Goal: Navigation & Orientation: Find specific page/section

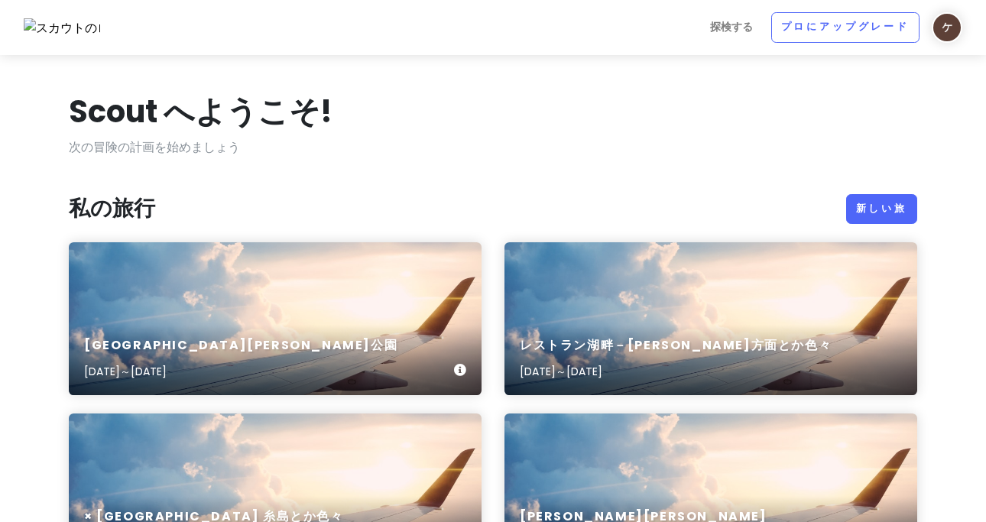
click at [362, 355] on div "[GEOGRAPHIC_DATA][PERSON_NAME][DATE]～[DATE]" at bounding box center [275, 359] width 413 height 73
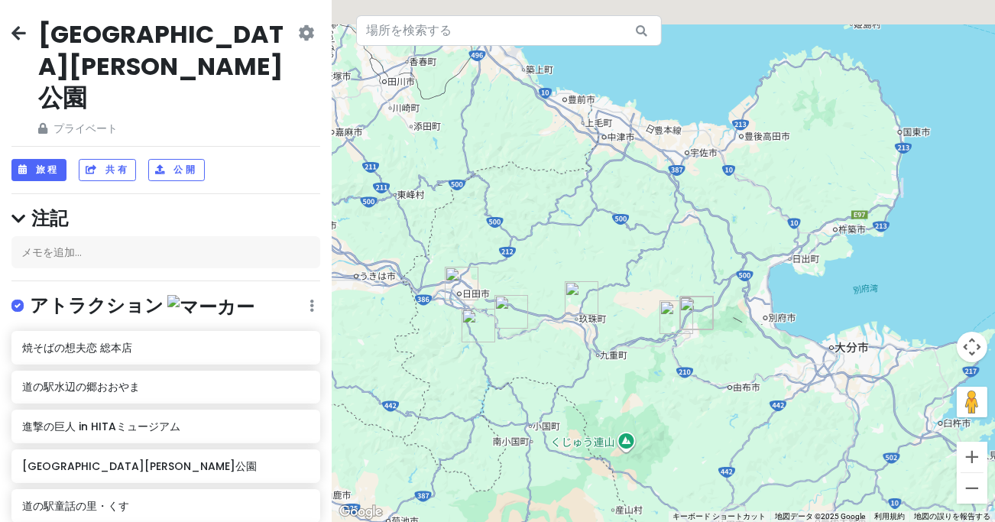
drag, startPoint x: 554, startPoint y: 266, endPoint x: 565, endPoint y: 266, distance: 10.7
click at [553, 272] on div at bounding box center [664, 261] width 664 height 522
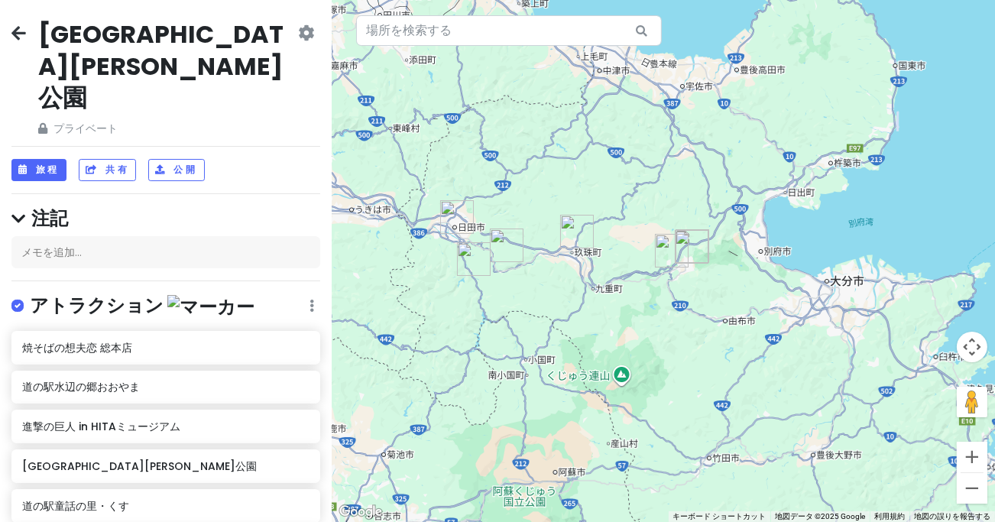
drag, startPoint x: 609, startPoint y: 291, endPoint x: 599, endPoint y: 219, distance: 73.2
click at [599, 219] on div at bounding box center [664, 261] width 664 height 522
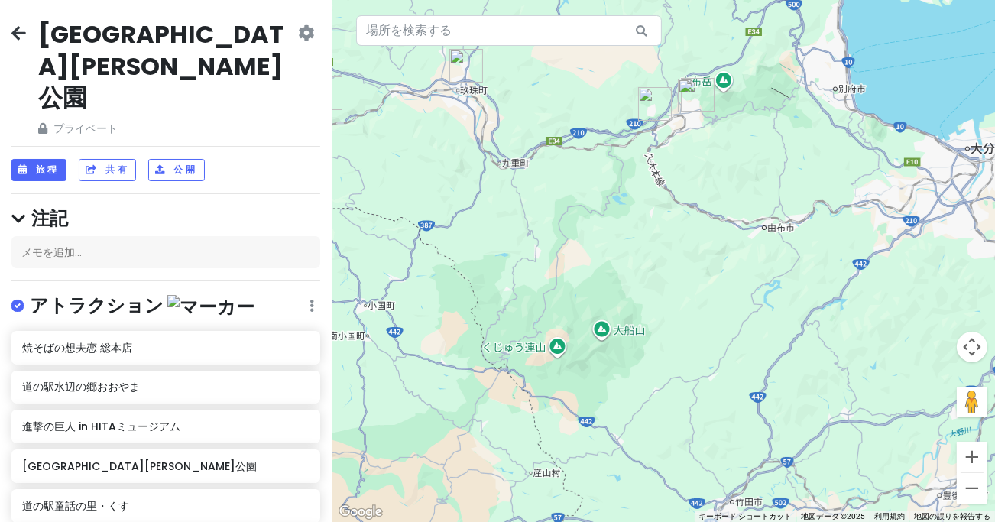
drag, startPoint x: 639, startPoint y: 163, endPoint x: 697, endPoint y: 307, distance: 155.0
click at [699, 315] on div at bounding box center [664, 261] width 664 height 522
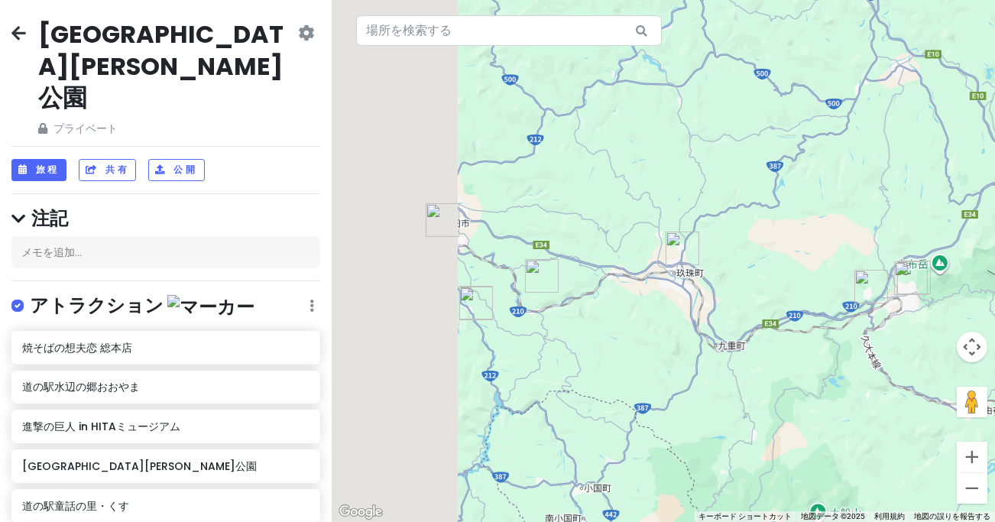
drag, startPoint x: 540, startPoint y: 163, endPoint x: 880, endPoint y: 187, distance: 340.2
click at [890, 195] on div at bounding box center [664, 261] width 664 height 522
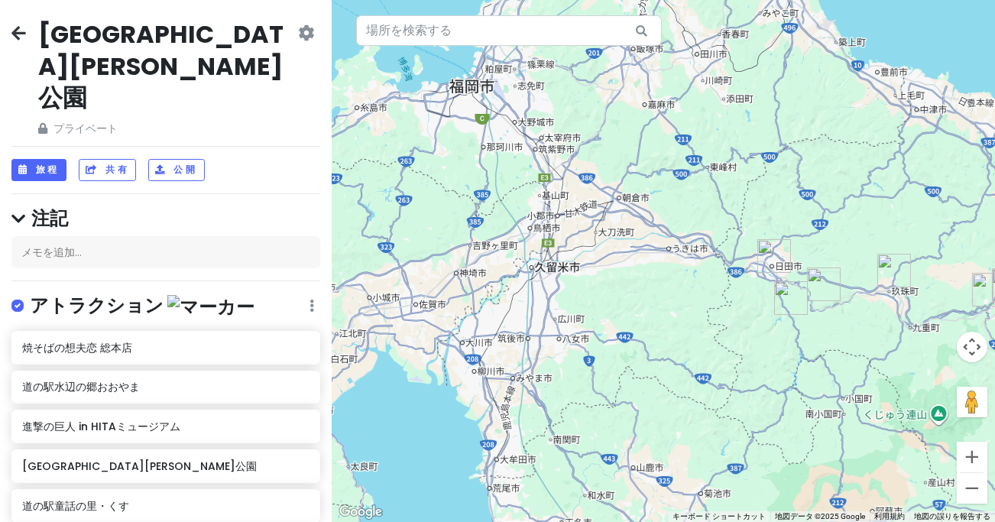
drag, startPoint x: 795, startPoint y: 246, endPoint x: 790, endPoint y: 268, distance: 22.8
click at [790, 268] on div at bounding box center [664, 261] width 664 height 522
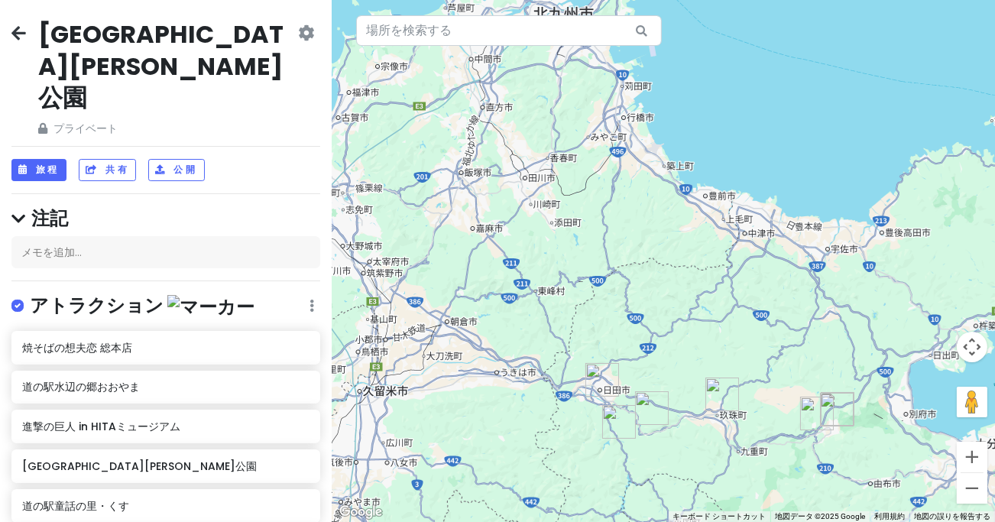
drag, startPoint x: 753, startPoint y: 281, endPoint x: 703, endPoint y: 310, distance: 57.6
click at [703, 310] on div at bounding box center [664, 261] width 664 height 522
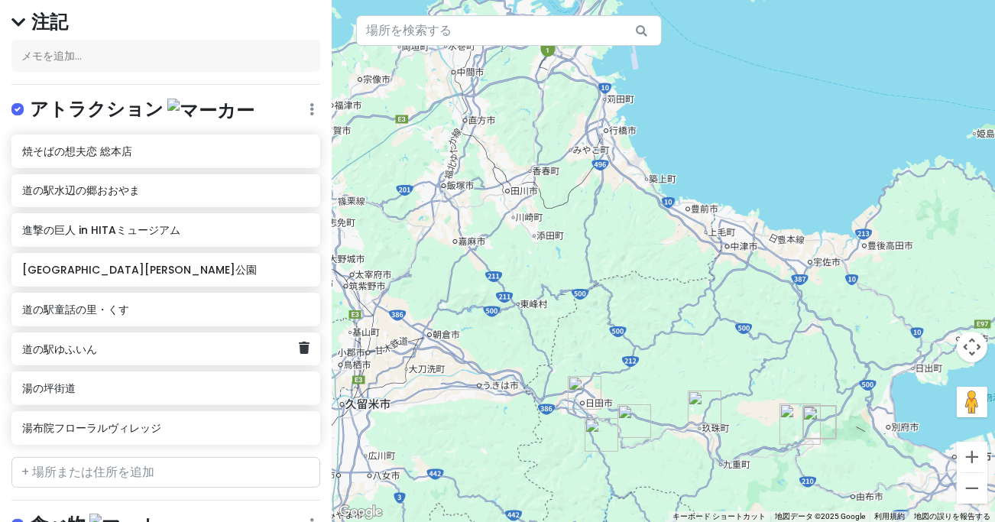
scroll to position [285, 0]
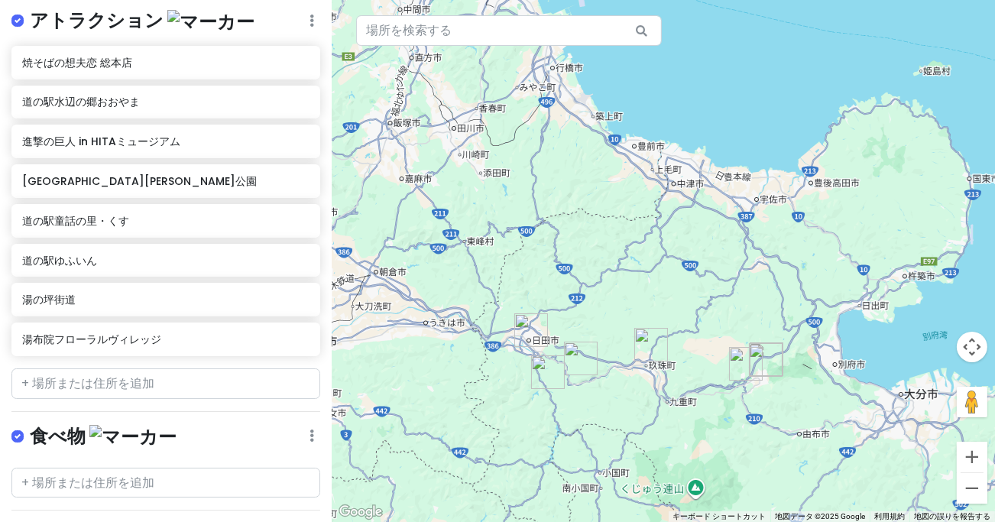
drag, startPoint x: 771, startPoint y: 331, endPoint x: 715, endPoint y: 267, distance: 85.6
click at [715, 267] on div at bounding box center [664, 261] width 664 height 522
click at [128, 329] on div "湯布院フローラルヴィレッジ" at bounding box center [160, 339] width 276 height 21
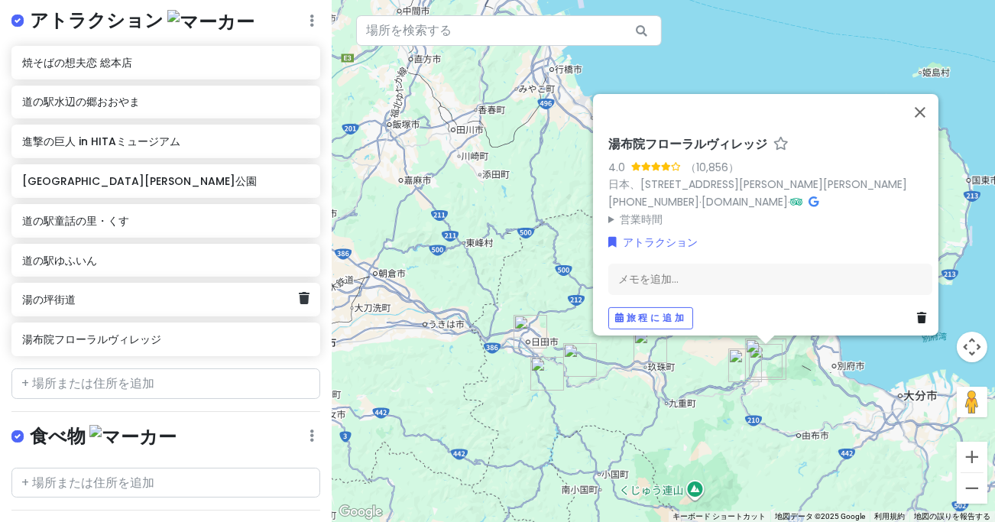
click at [68, 283] on div "湯の坪街道" at bounding box center [165, 300] width 309 height 34
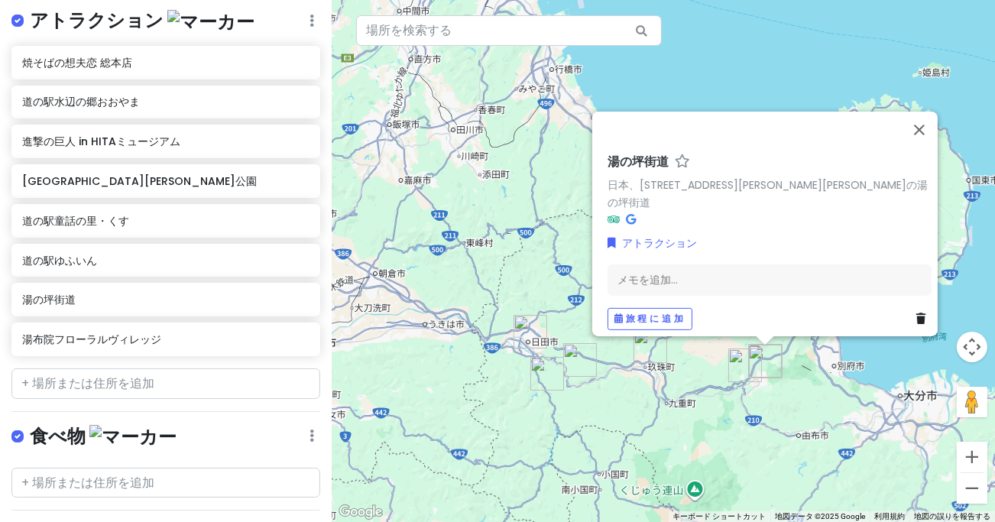
click at [628, 166] on font "湯の坪街道" at bounding box center [638, 161] width 61 height 18
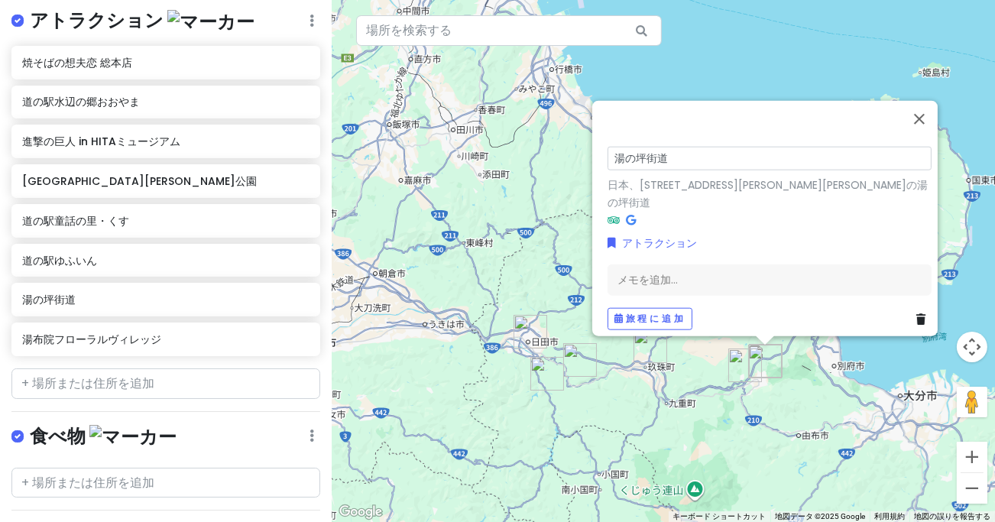
drag, startPoint x: 662, startPoint y: 162, endPoint x: 615, endPoint y: 166, distance: 47.5
click at [592, 170] on div "[GEOGRAPHIC_DATA]、〒879-5102 [GEOGRAPHIC_DATA][PERSON_NAME][GEOGRAPHIC_DATA][GEO…" at bounding box center [765, 217] width 346 height 235
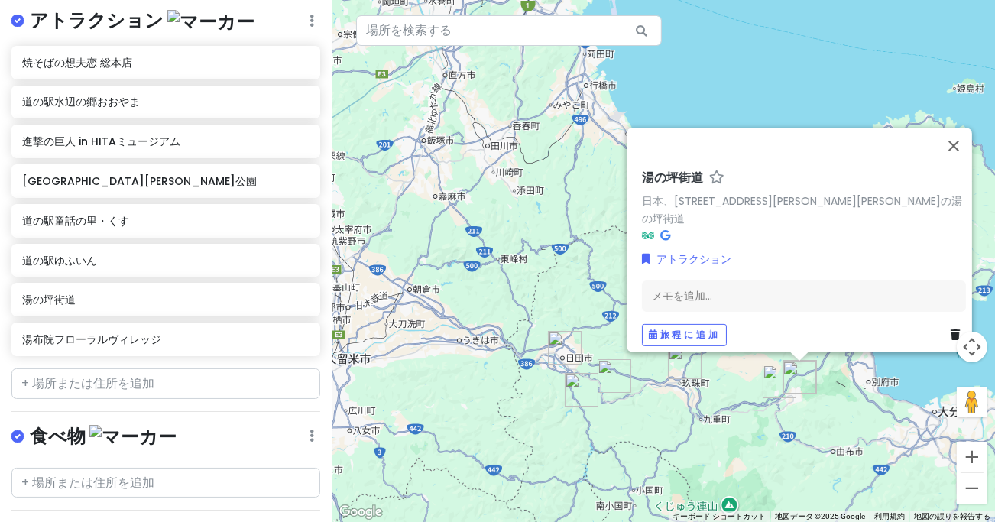
drag, startPoint x: 540, startPoint y: 128, endPoint x: 589, endPoint y: 148, distance: 52.1
click at [589, 149] on div "[GEOGRAPHIC_DATA]、〒879-5102 [GEOGRAPHIC_DATA][PERSON_NAME][GEOGRAPHIC_DATA][GEO…" at bounding box center [664, 261] width 664 height 522
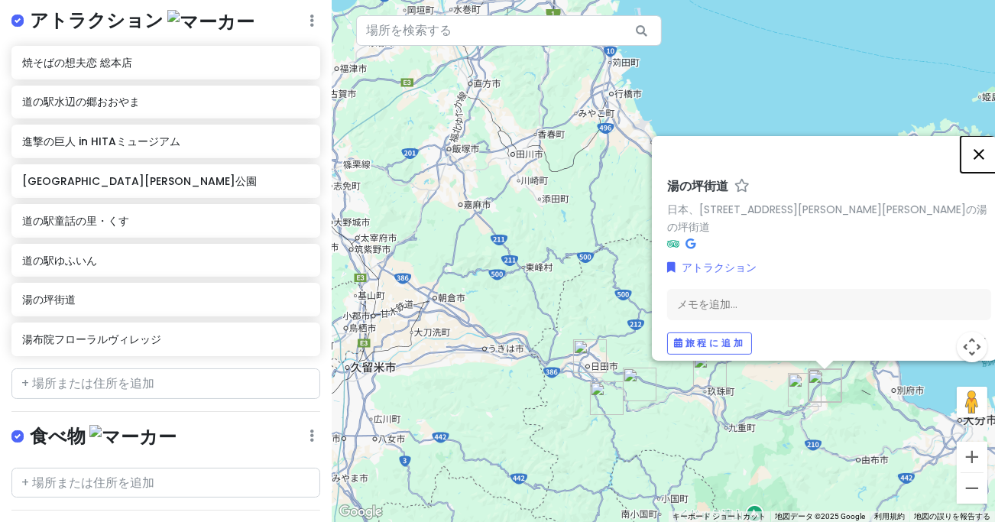
click at [985, 161] on button "閉じる" at bounding box center [979, 153] width 37 height 37
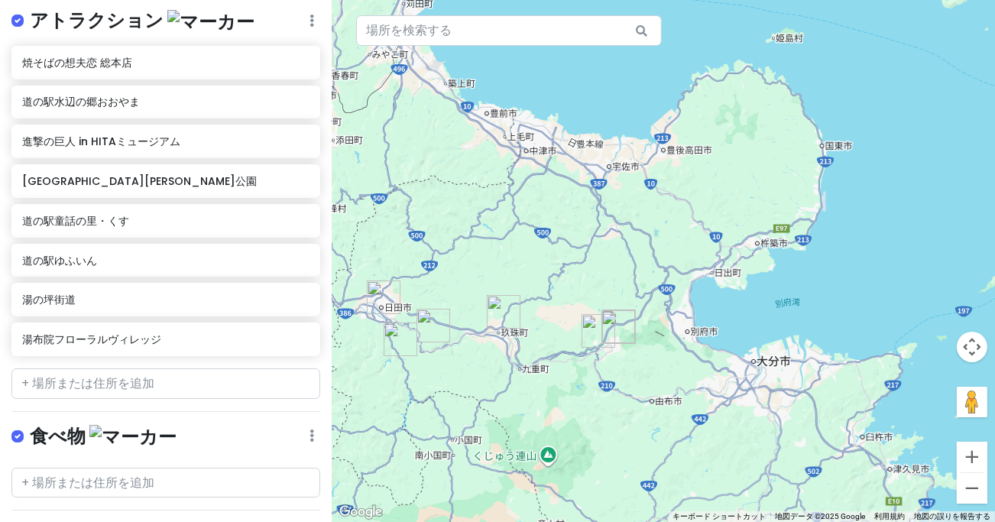
drag, startPoint x: 711, startPoint y: 297, endPoint x: 511, endPoint y: 235, distance: 209.6
click at [505, 239] on div at bounding box center [664, 261] width 664 height 522
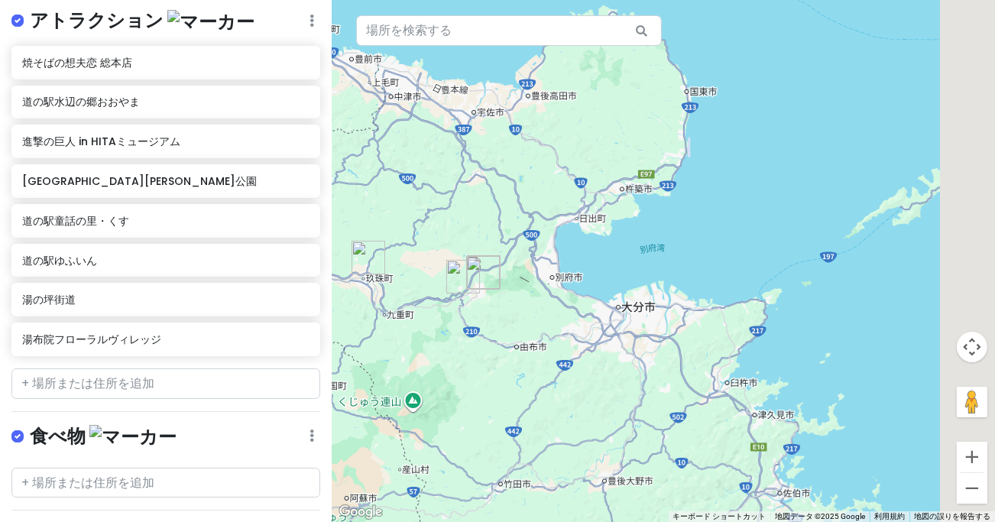
drag, startPoint x: 516, startPoint y: 213, endPoint x: 505, endPoint y: 212, distance: 11.5
click at [501, 212] on div at bounding box center [664, 261] width 664 height 522
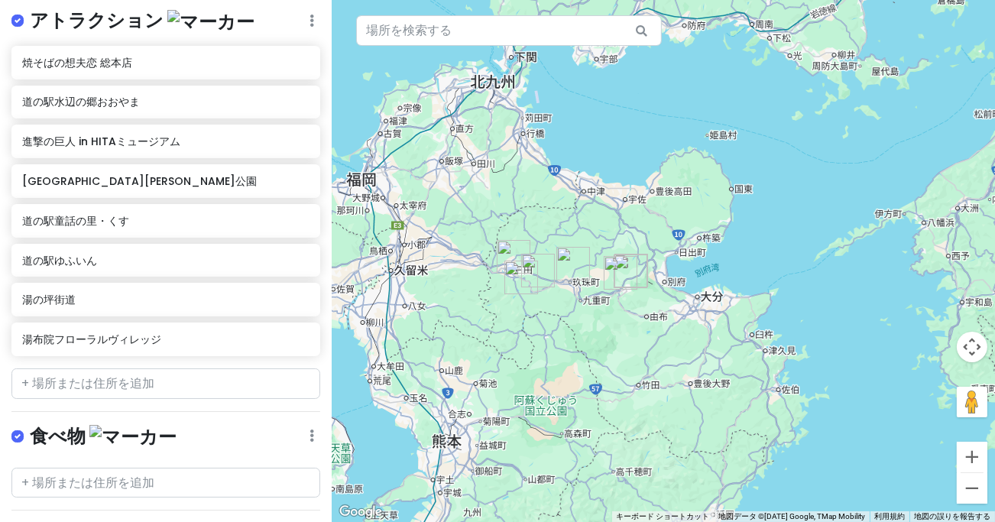
drag, startPoint x: 527, startPoint y: 207, endPoint x: 663, endPoint y: 252, distance: 143.1
click at [663, 252] on div at bounding box center [664, 261] width 664 height 522
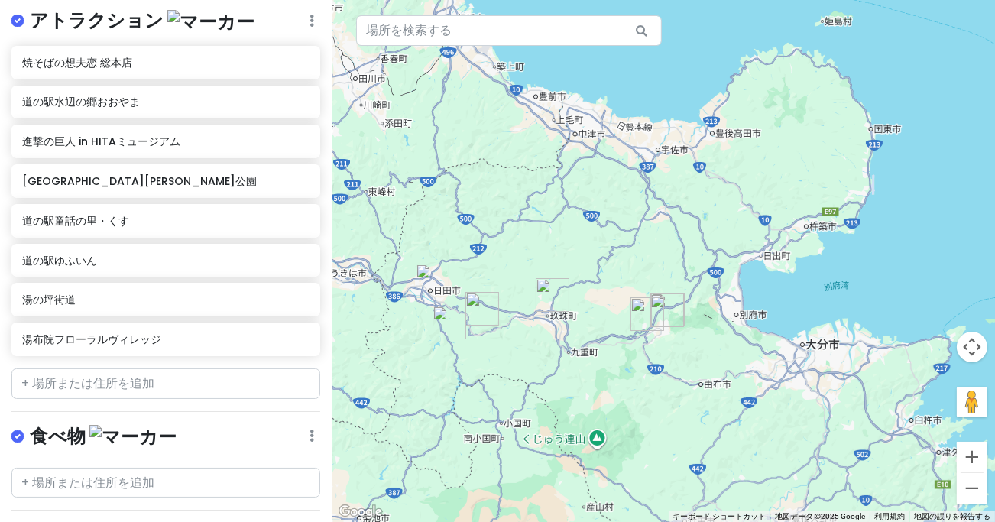
click at [481, 178] on div at bounding box center [664, 261] width 664 height 522
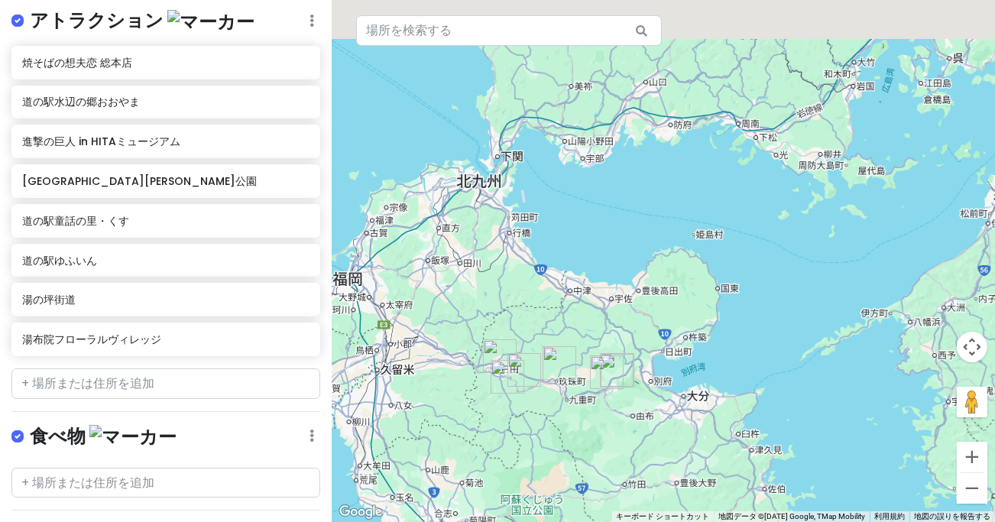
drag, startPoint x: 523, startPoint y: 196, endPoint x: 540, endPoint y: 339, distance: 144.8
click at [542, 340] on div at bounding box center [664, 261] width 664 height 522
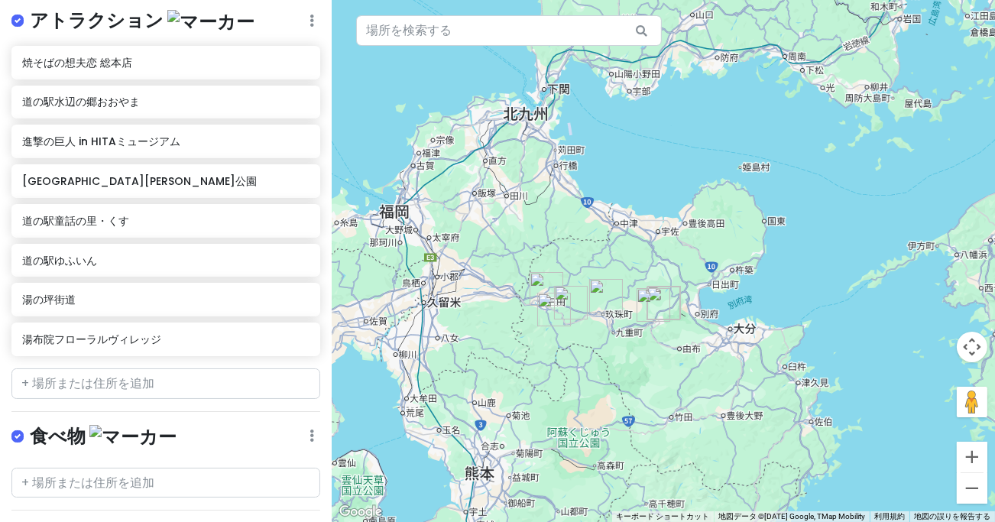
drag, startPoint x: 538, startPoint y: 386, endPoint x: 580, endPoint y: 255, distance: 137.3
click at [580, 255] on div at bounding box center [664, 261] width 664 height 522
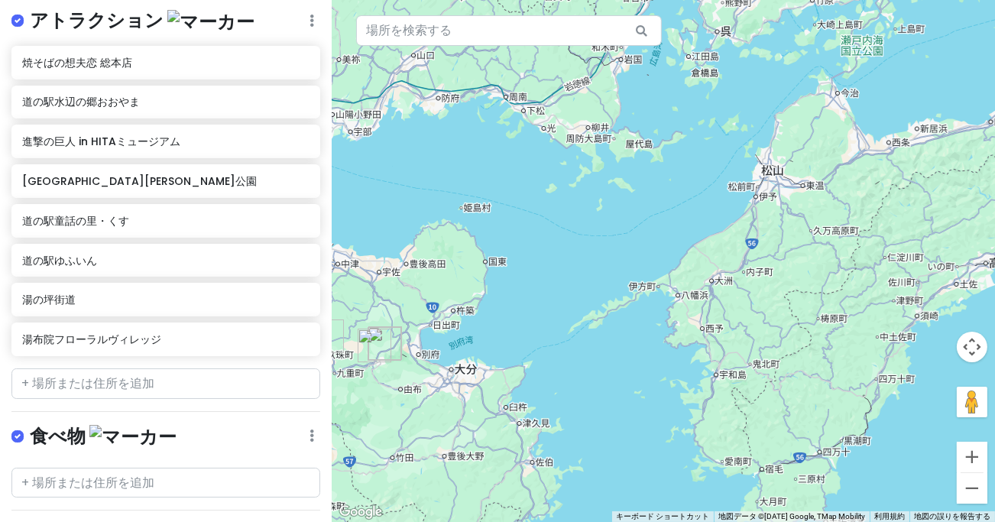
drag, startPoint x: 716, startPoint y: 238, endPoint x: 433, endPoint y: 281, distance: 286.9
click at [433, 281] on div at bounding box center [664, 261] width 664 height 522
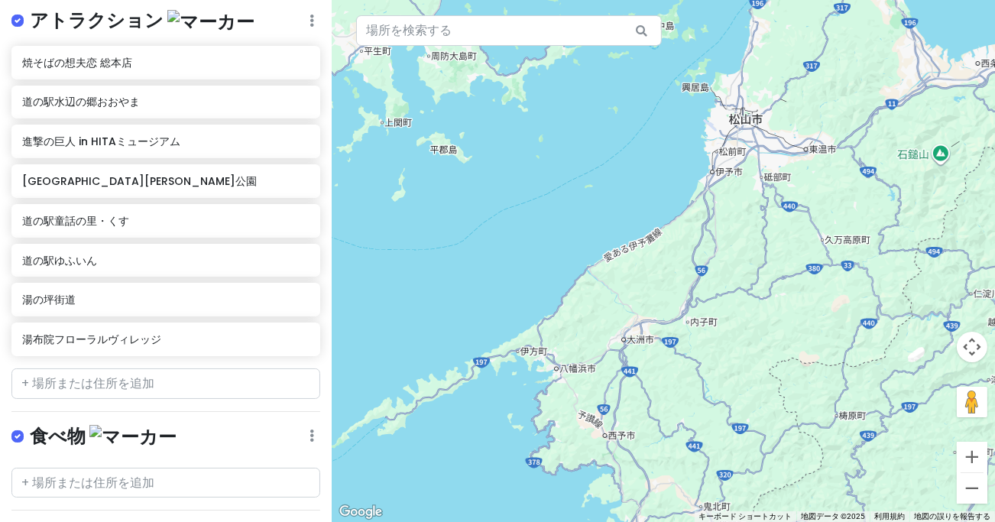
drag, startPoint x: 726, startPoint y: 252, endPoint x: 600, endPoint y: 326, distance: 146.3
click at [600, 326] on div at bounding box center [664, 261] width 664 height 522
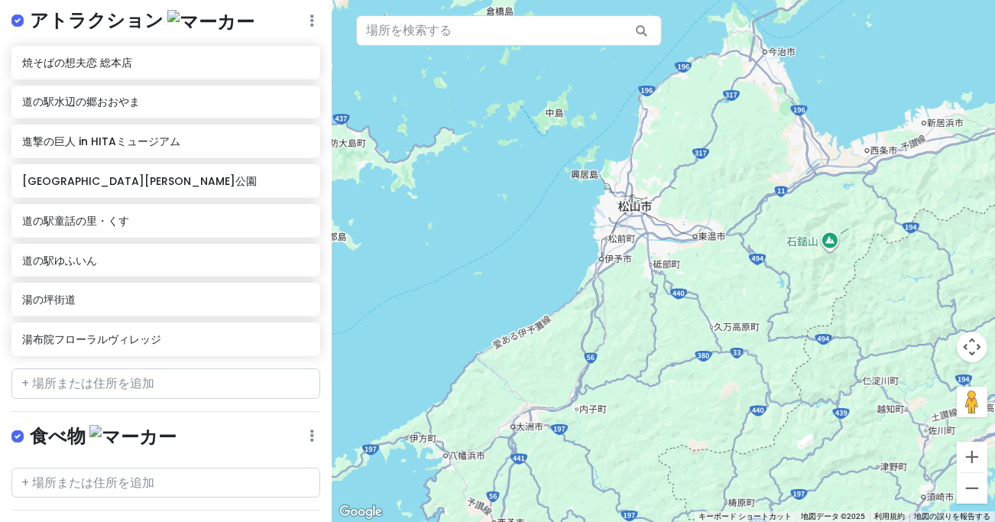
drag, startPoint x: 688, startPoint y: 290, endPoint x: 629, endPoint y: 350, distance: 83.8
click at [629, 350] on div at bounding box center [664, 261] width 664 height 522
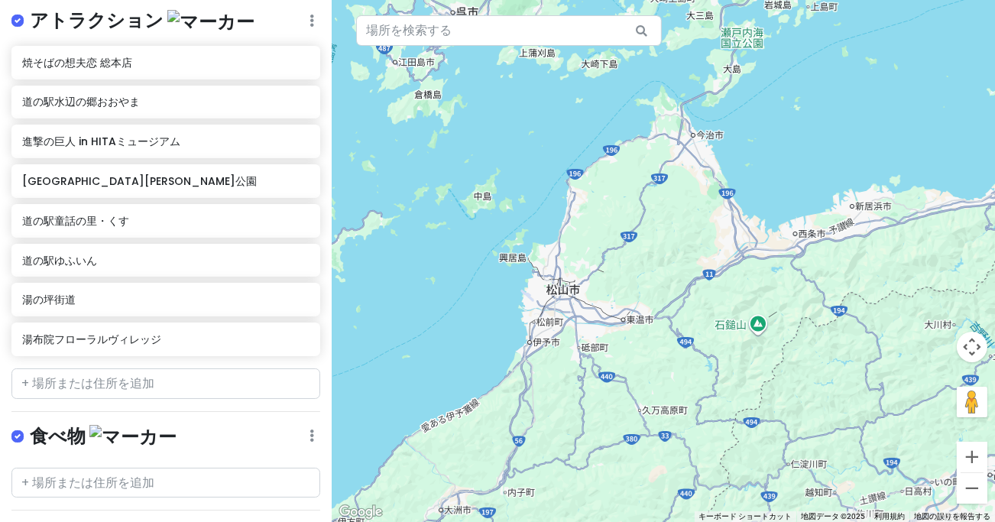
drag, startPoint x: 692, startPoint y: 302, endPoint x: 641, endPoint y: 350, distance: 69.7
click at [641, 350] on div at bounding box center [664, 261] width 664 height 522
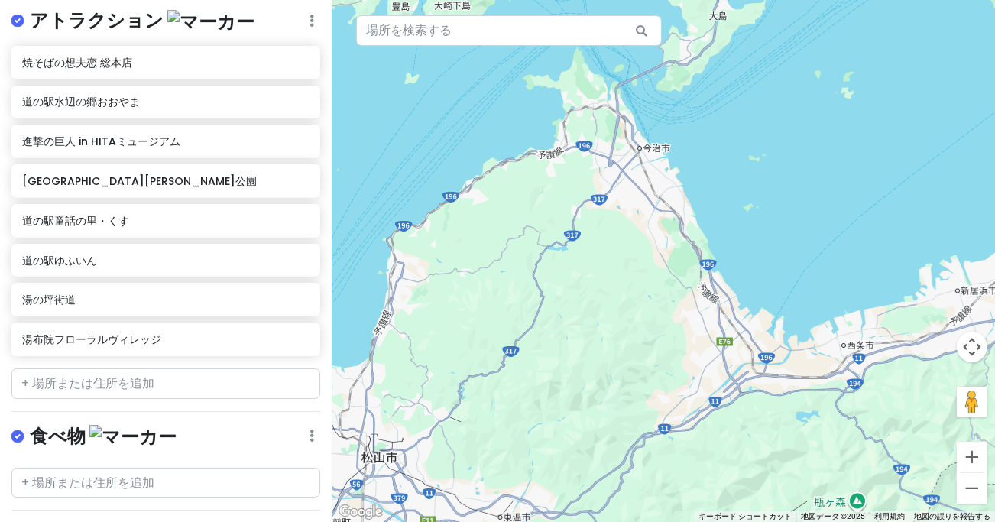
drag, startPoint x: 510, startPoint y: 297, endPoint x: 661, endPoint y: 303, distance: 151.5
click at [661, 303] on div at bounding box center [664, 261] width 664 height 522
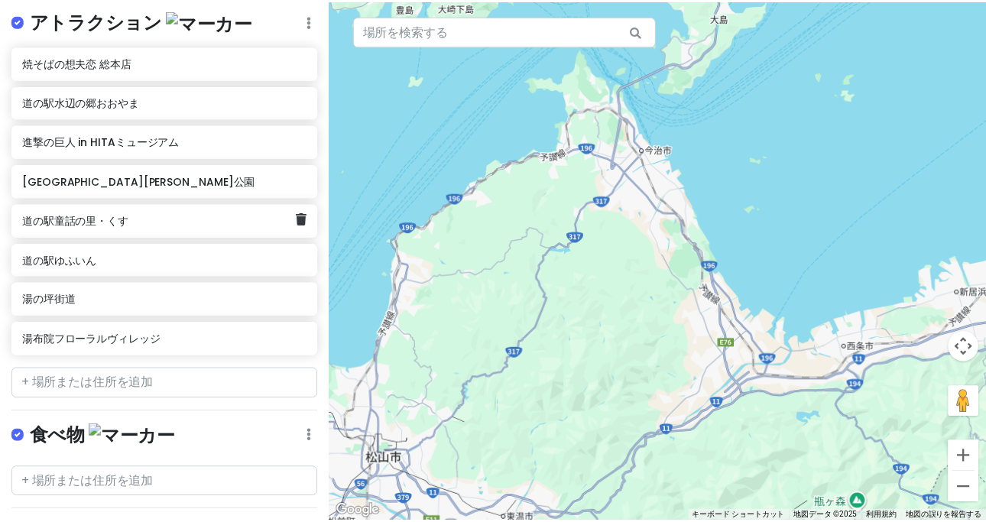
scroll to position [0, 0]
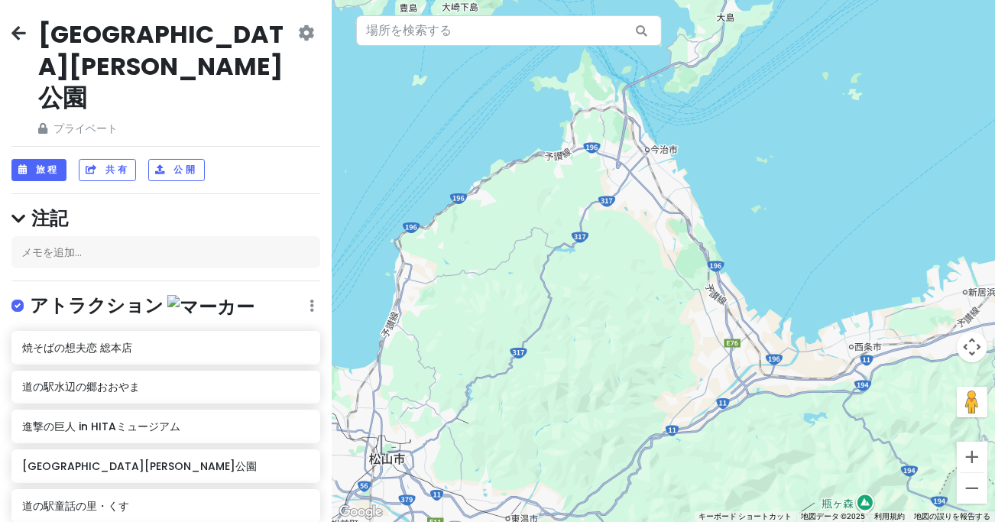
click at [11, 31] on icon at bounding box center [18, 33] width 15 height 12
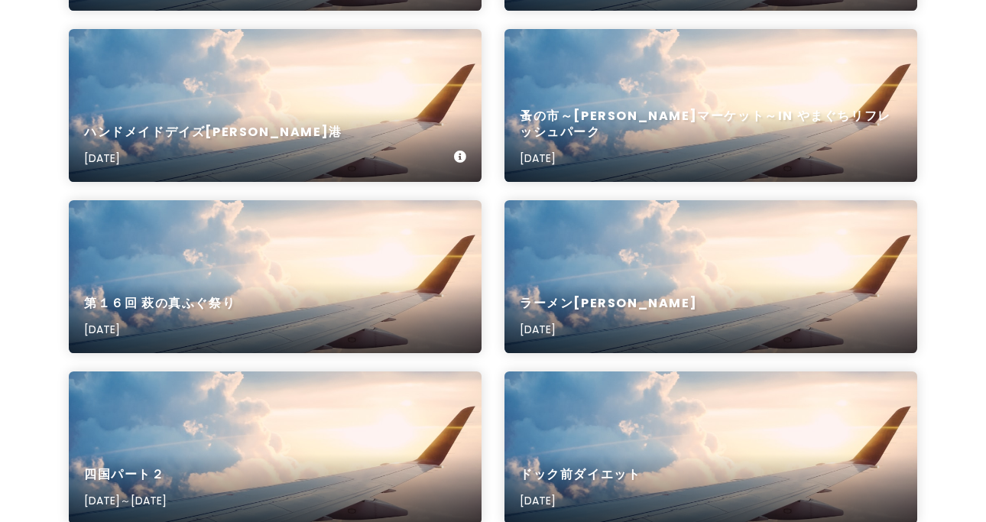
scroll to position [1712, 0]
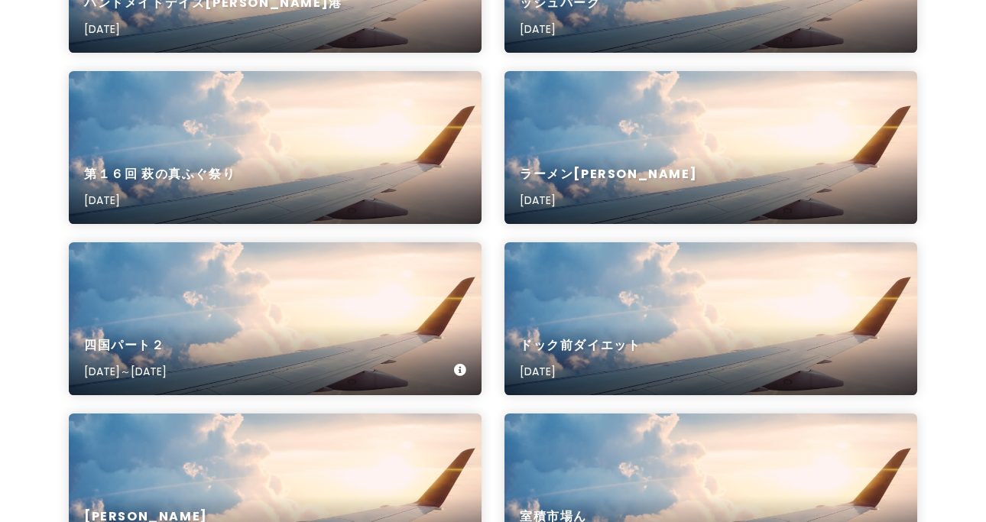
click at [305, 312] on div "四国パート２ [DATE]～[DATE]" at bounding box center [275, 318] width 413 height 153
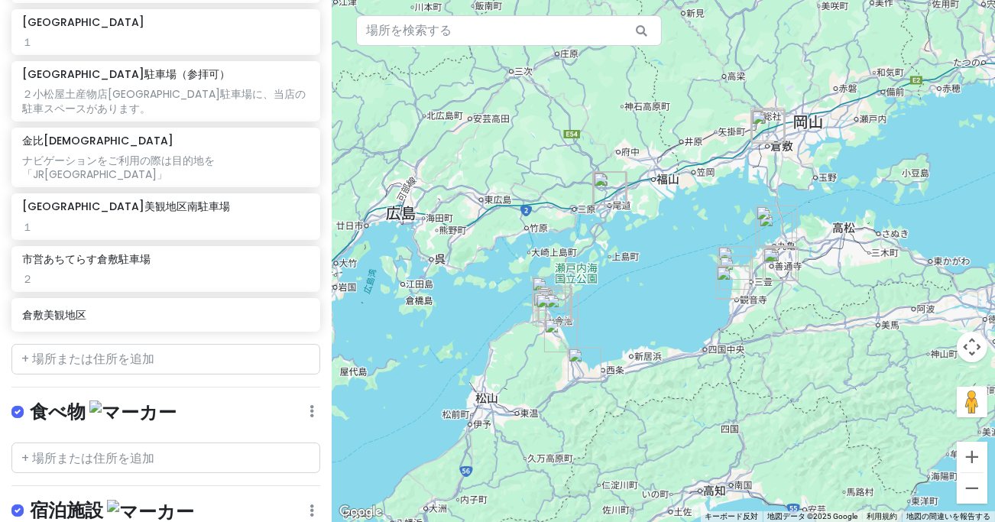
scroll to position [1569, 0]
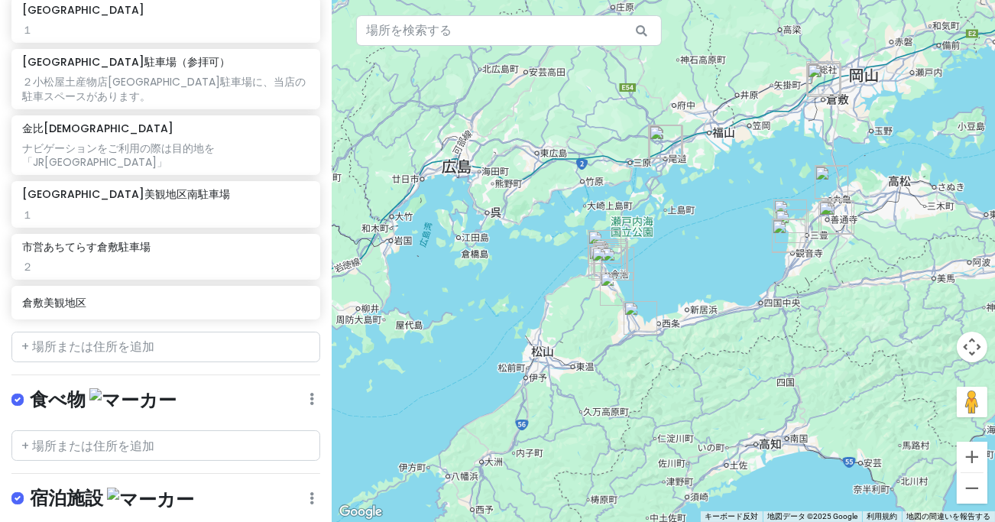
drag, startPoint x: 411, startPoint y: 333, endPoint x: 466, endPoint y: 286, distance: 72.6
click at [466, 285] on div at bounding box center [664, 261] width 664 height 522
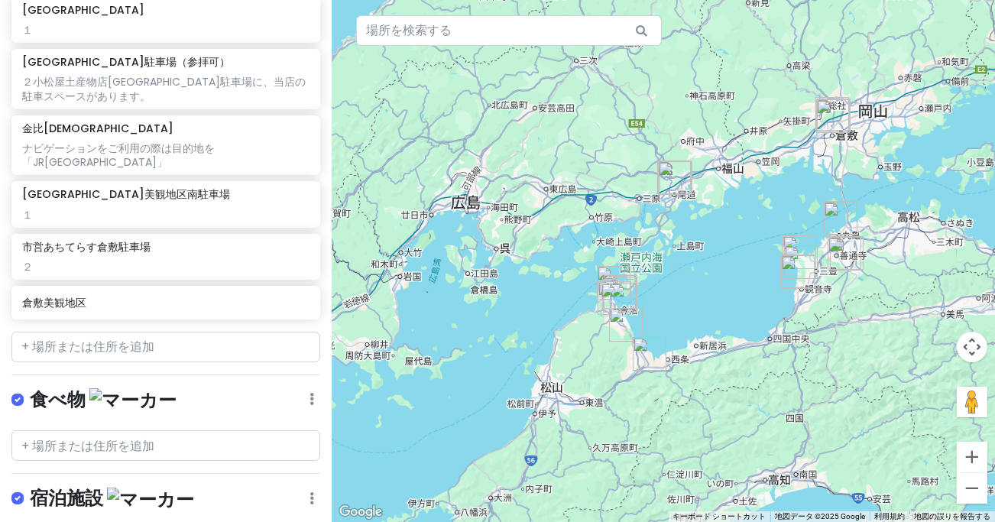
drag, startPoint x: 466, startPoint y: 287, endPoint x: 477, endPoint y: 328, distance: 42.8
click at [477, 328] on div at bounding box center [664, 261] width 664 height 522
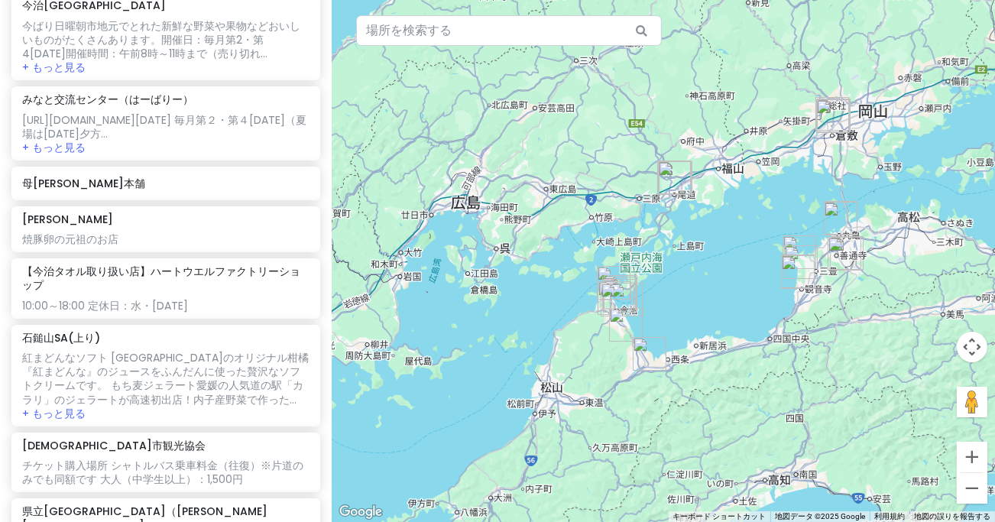
scroll to position [713, 0]
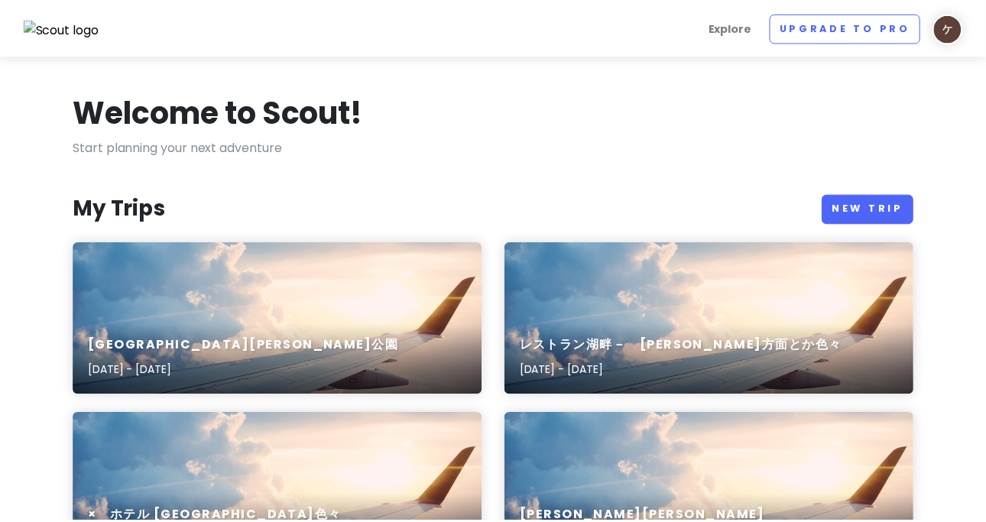
scroll to position [1712, 0]
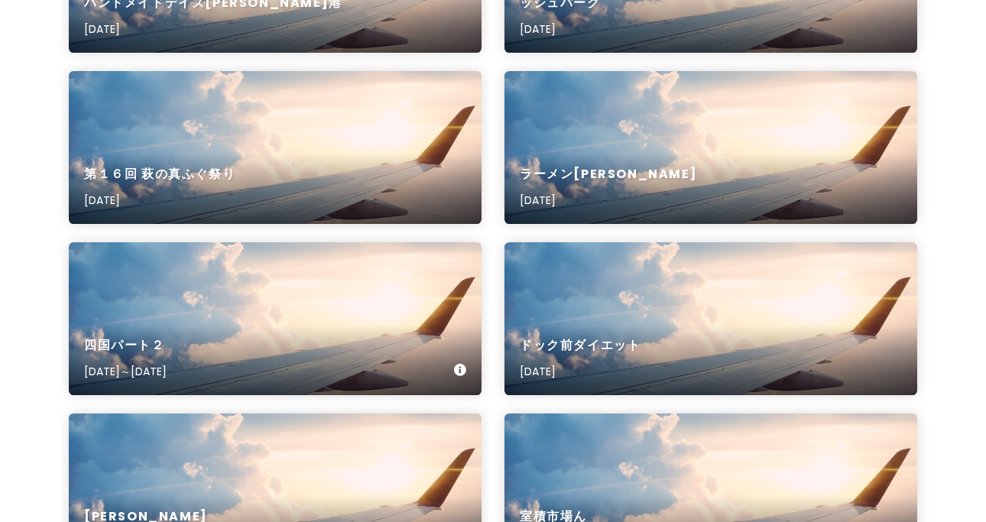
click at [279, 300] on div "四国パート２ [DATE]～[DATE]" at bounding box center [275, 318] width 413 height 153
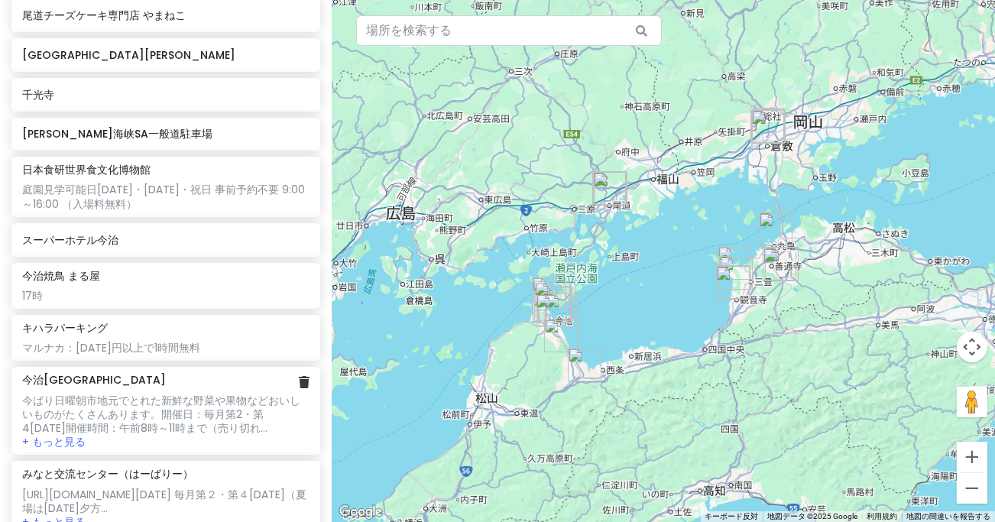
scroll to position [312, 0]
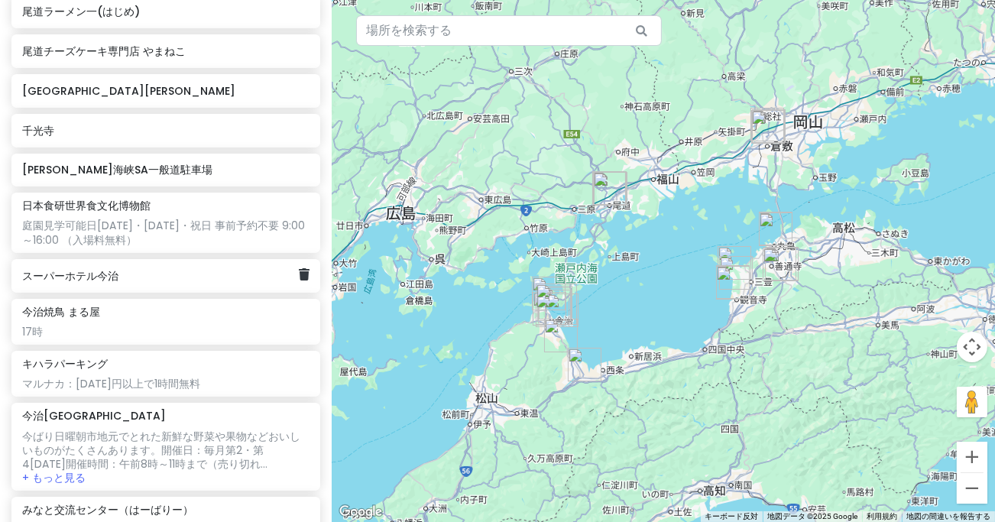
click at [173, 283] on h6 "スーパーホテル今治" at bounding box center [160, 276] width 276 height 14
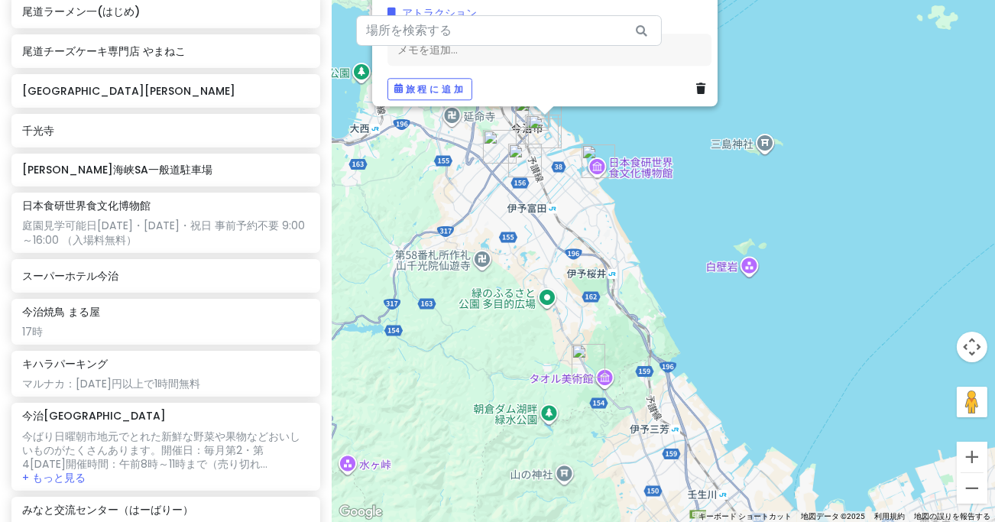
drag, startPoint x: 609, startPoint y: 232, endPoint x: 670, endPoint y: 339, distance: 122.9
click at [670, 339] on div "スーパーホテル今治 4.2 （366） 日本、[STREET_ADDRESS][PERSON_NAME] [PHONE_NUMBER] · [DOMAIN_N…" at bounding box center [664, 261] width 664 height 522
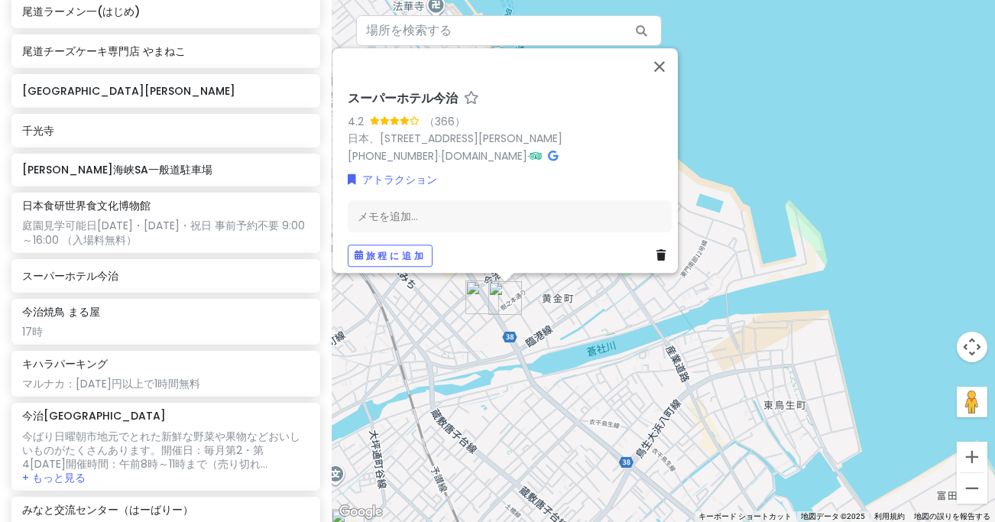
drag, startPoint x: 575, startPoint y: 365, endPoint x: 654, endPoint y: 349, distance: 80.5
click at [667, 361] on div "スーパーホテル今治 4.2 （366） 日本、[STREET_ADDRESS][PERSON_NAME] [PHONE_NUMBER] · [DOMAIN_N…" at bounding box center [664, 261] width 664 height 522
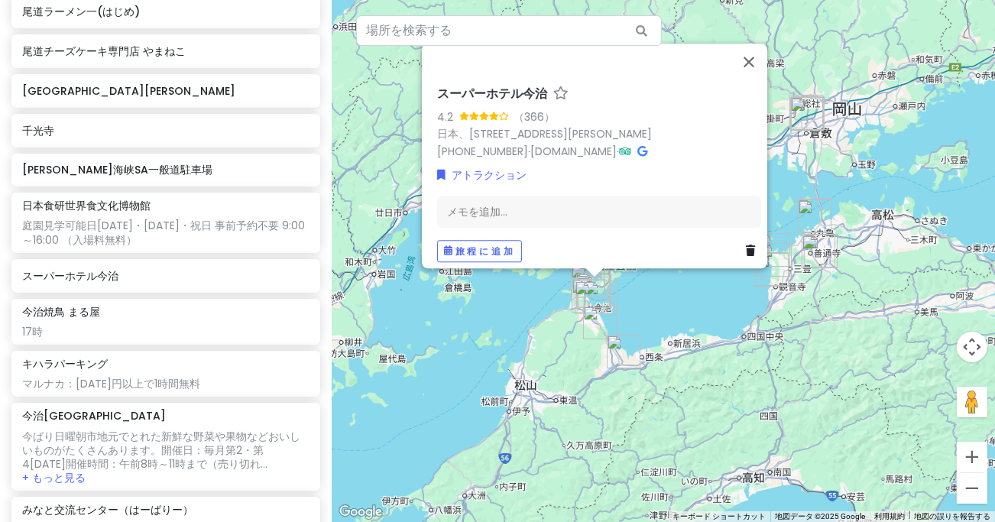
drag, startPoint x: 544, startPoint y: 440, endPoint x: 693, endPoint y: 312, distance: 197.3
click at [693, 312] on div "スーパーホテル今治 4.2 （366） 日本、[STREET_ADDRESS][PERSON_NAME] [PHONE_NUMBER] · [DOMAIN_N…" at bounding box center [664, 261] width 664 height 522
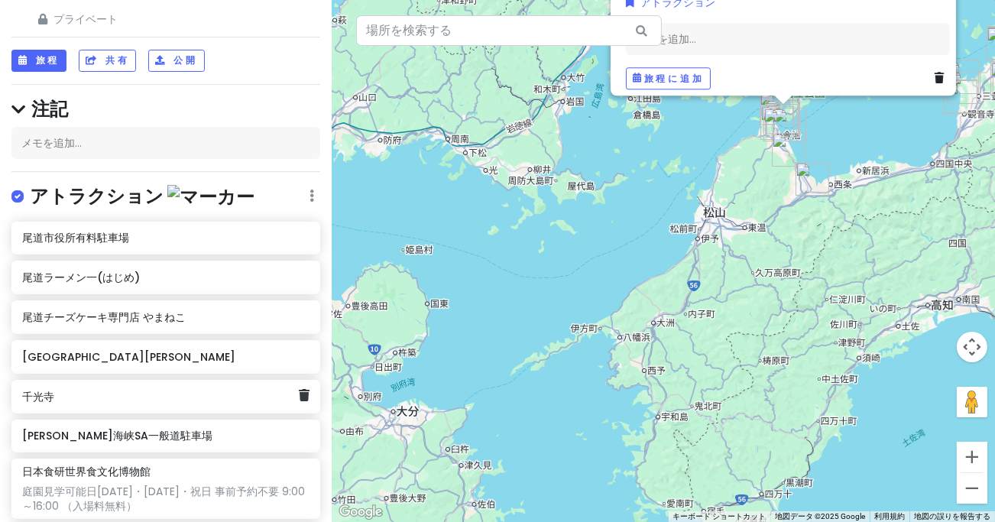
scroll to position [0, 0]
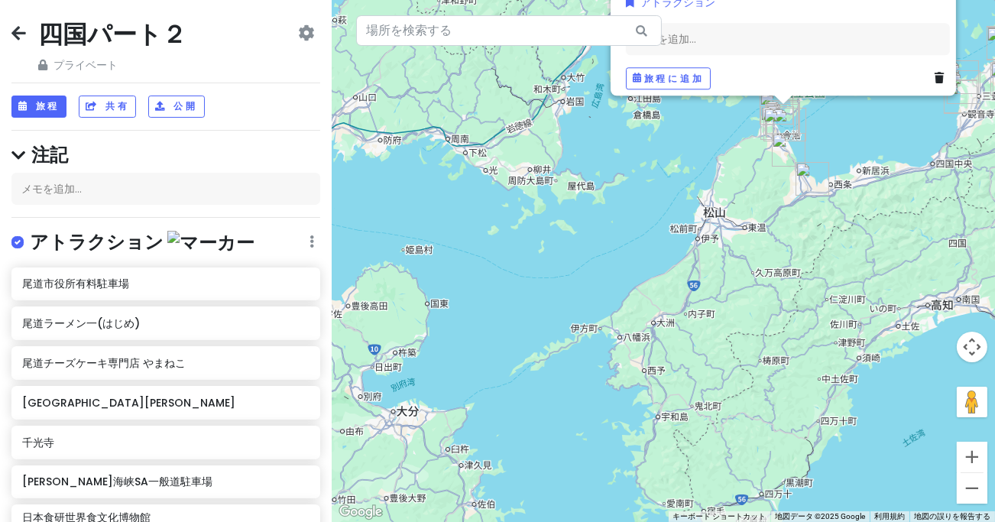
click at [26, 31] on div "四国パート２ プライベート 日付の変更 コピーを作成する 旅行を削除 プロになる⚡️ フィードバックをお寄せください💡 スカウトをサポート☕️" at bounding box center [165, 45] width 309 height 55
click at [21, 35] on icon at bounding box center [18, 33] width 15 height 12
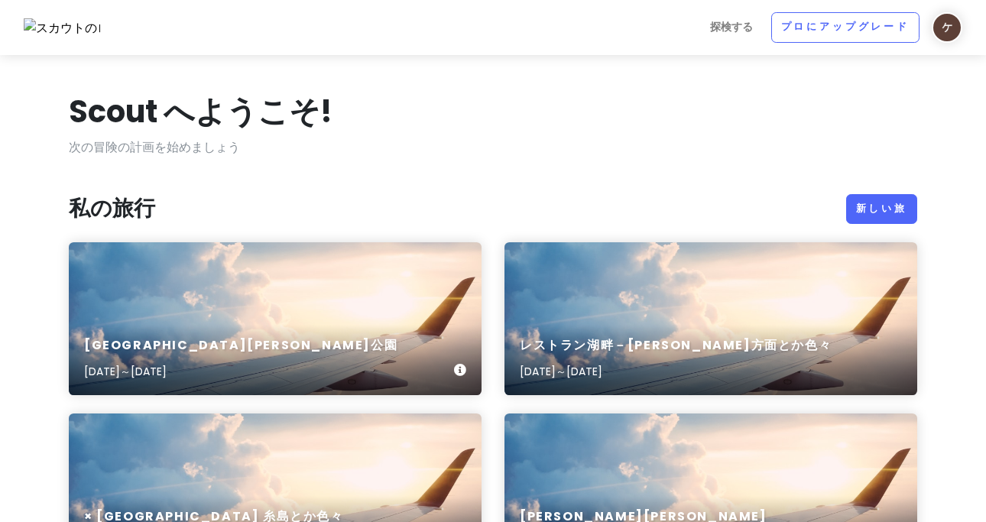
click at [262, 279] on div "[GEOGRAPHIC_DATA][PERSON_NAME][DATE]～[DATE]" at bounding box center [275, 318] width 413 height 153
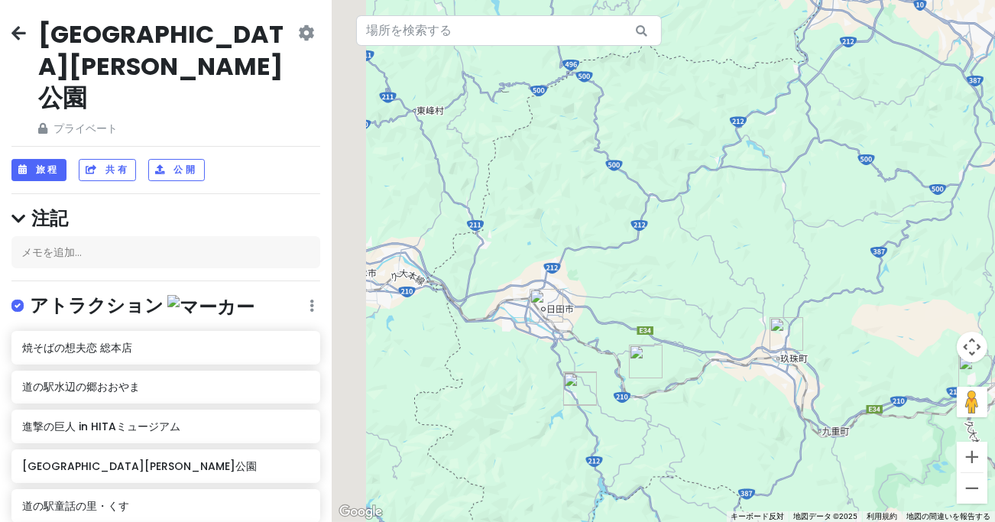
click at [627, 263] on div at bounding box center [664, 261] width 664 height 522
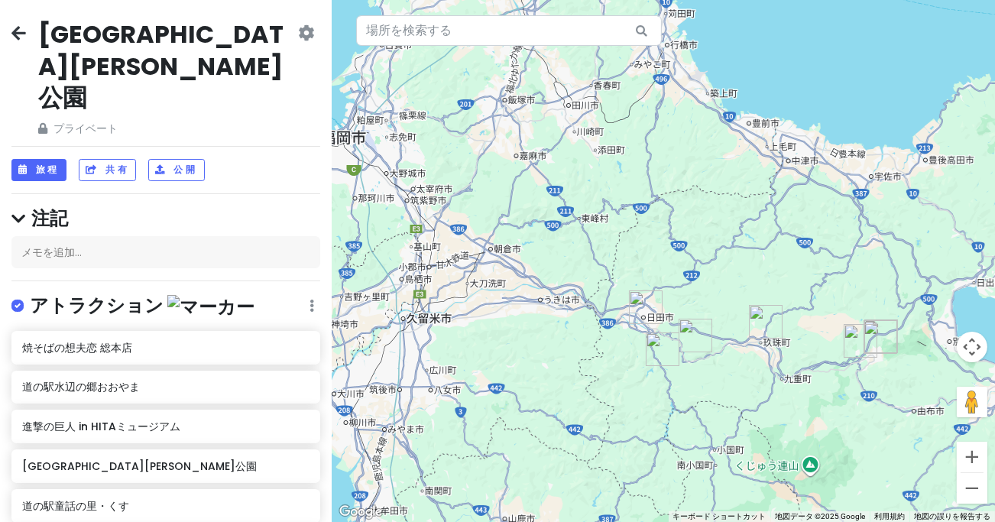
click at [644, 304] on img "焼そばの想夫恋 総本店" at bounding box center [646, 307] width 34 height 34
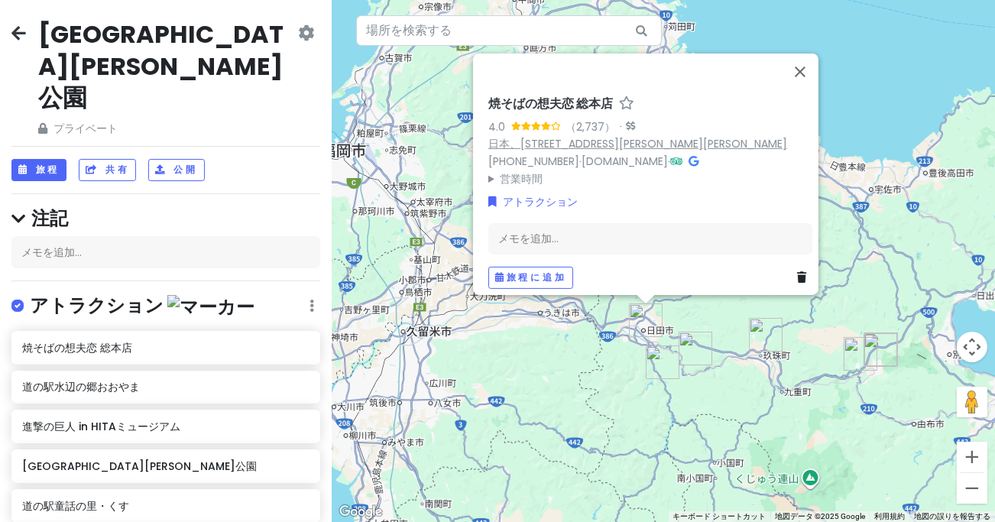
click at [600, 136] on font "日本、[STREET_ADDRESS][PERSON_NAME][PERSON_NAME]" at bounding box center [637, 143] width 299 height 15
click at [802, 57] on button "閉じる" at bounding box center [800, 71] width 37 height 37
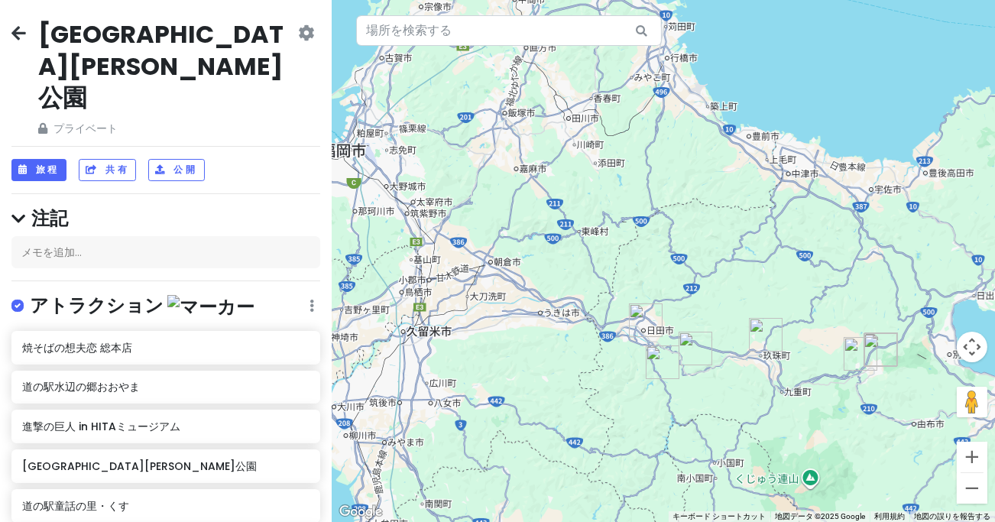
drag, startPoint x: 716, startPoint y: 320, endPoint x: 697, endPoint y: 218, distance: 103.3
click at [697, 219] on div "矢印キーを押して移動します。" at bounding box center [664, 261] width 664 height 522
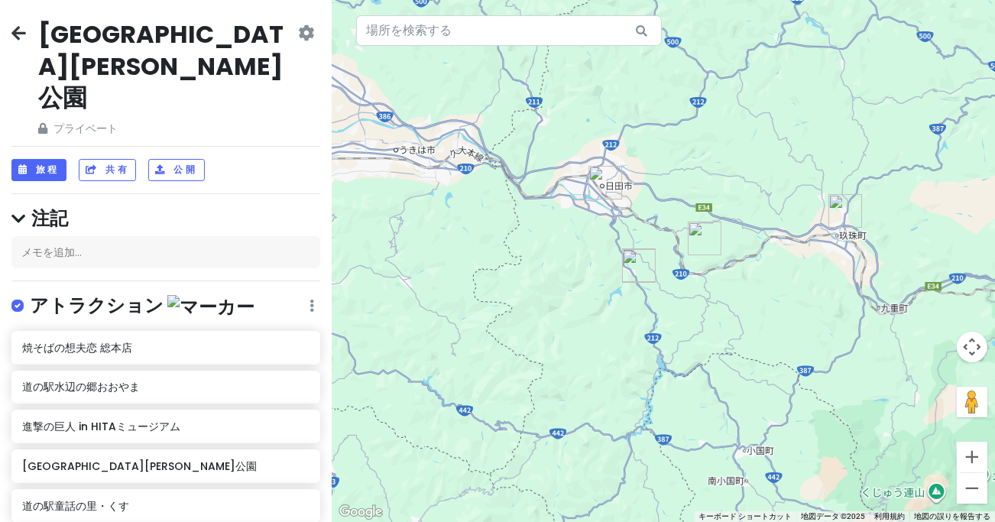
drag, startPoint x: 638, startPoint y: 299, endPoint x: 660, endPoint y: 345, distance: 50.9
click at [661, 348] on div at bounding box center [664, 261] width 664 height 522
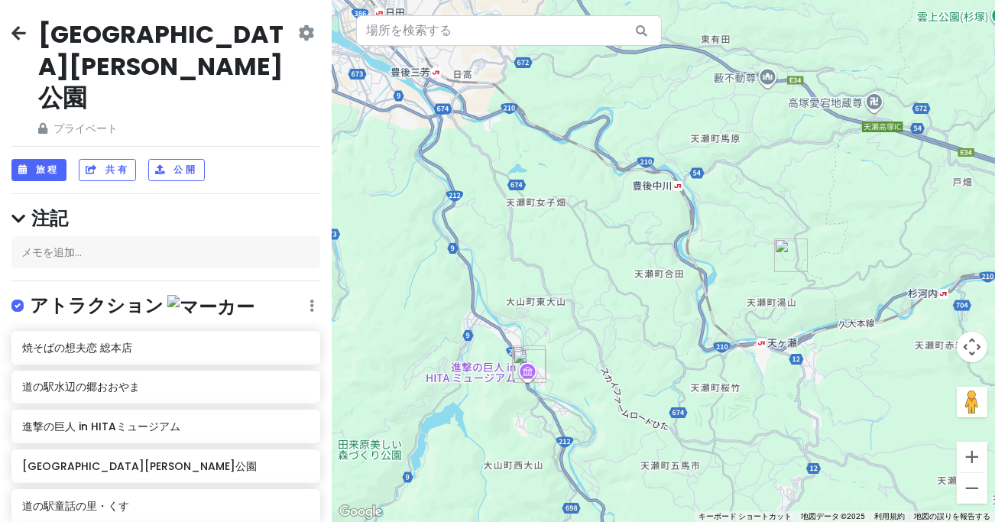
click at [619, 316] on div at bounding box center [664, 261] width 664 height 522
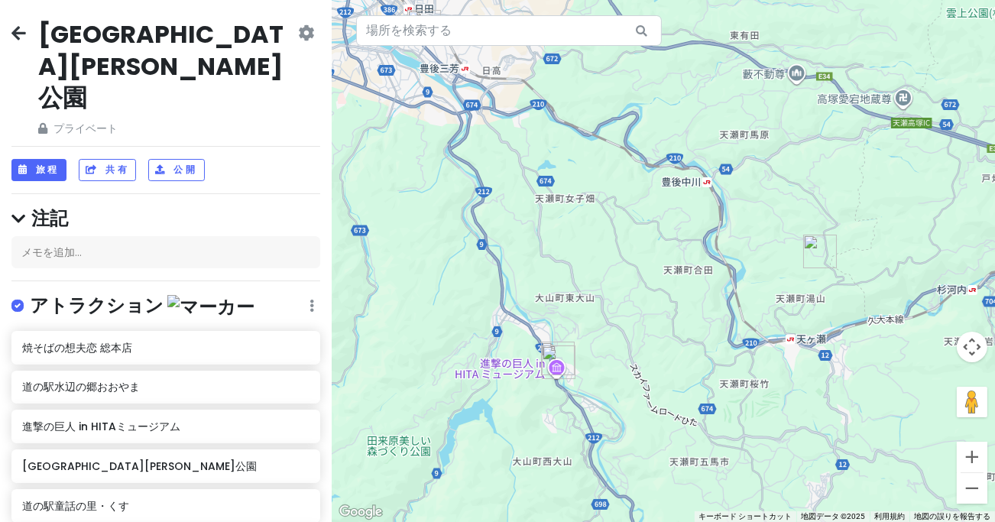
drag, startPoint x: 615, startPoint y: 316, endPoint x: 703, endPoint y: 323, distance: 87.5
click at [707, 332] on div at bounding box center [664, 261] width 664 height 522
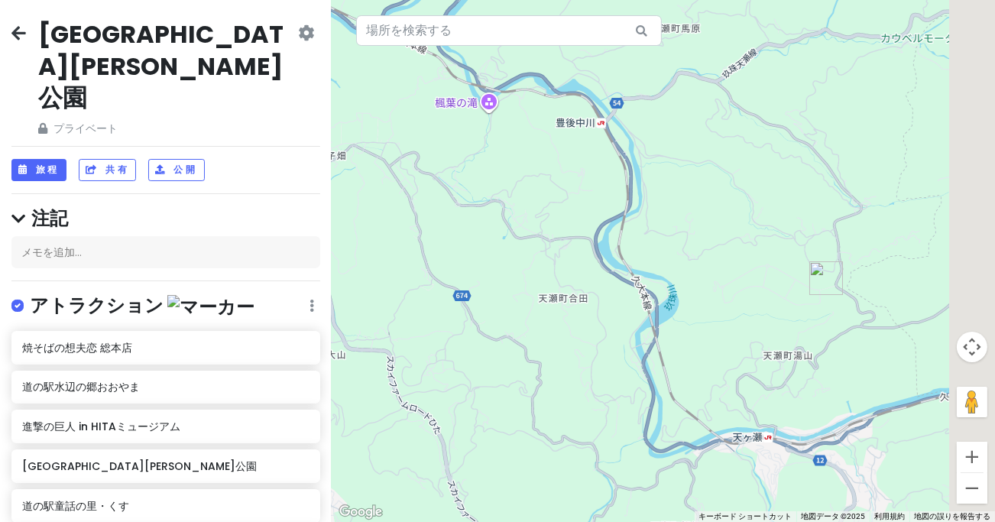
drag, startPoint x: 823, startPoint y: 287, endPoint x: 579, endPoint y: 359, distance: 253.3
click at [571, 363] on div at bounding box center [664, 261] width 664 height 522
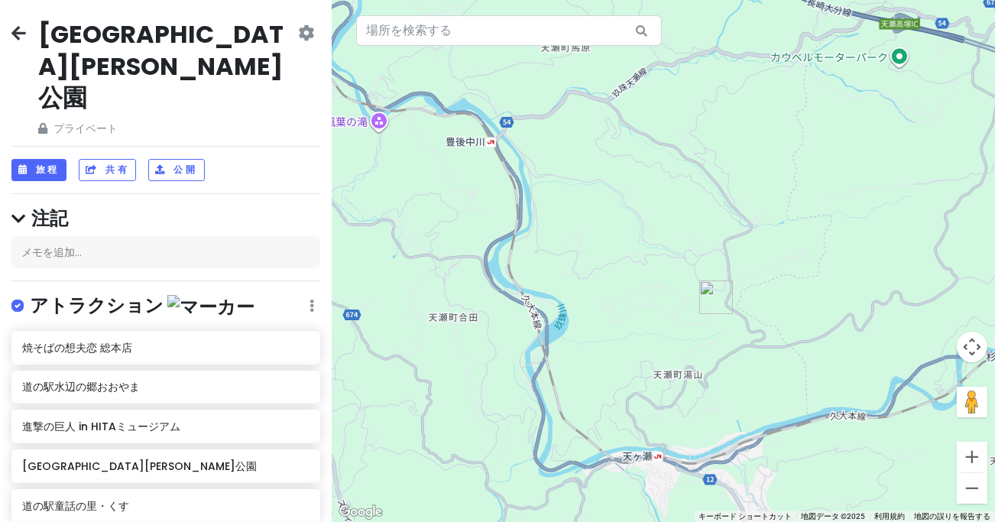
drag, startPoint x: 719, startPoint y: 318, endPoint x: 582, endPoint y: 330, distance: 137.4
click at [582, 330] on div at bounding box center [664, 261] width 664 height 522
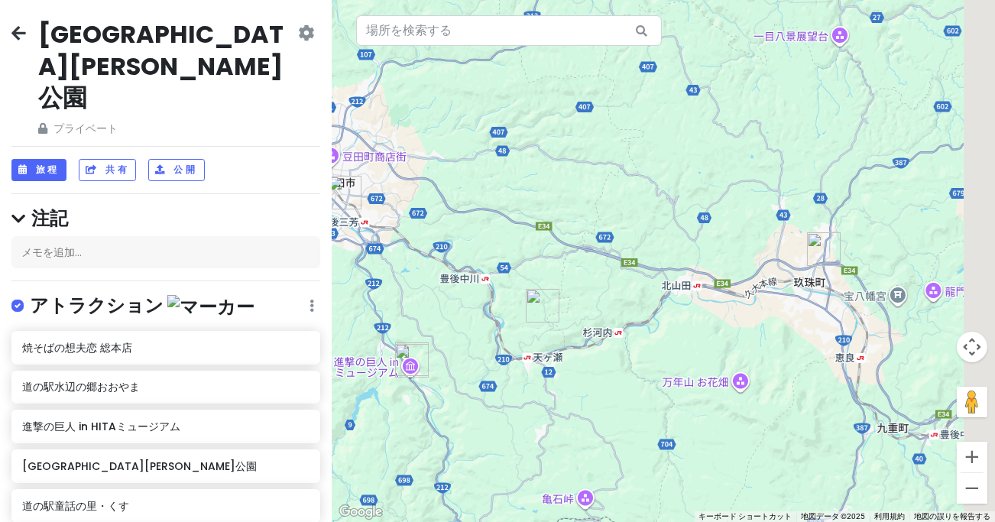
drag, startPoint x: 779, startPoint y: 326, endPoint x: 493, endPoint y: 356, distance: 287.5
click at [493, 355] on div at bounding box center [664, 261] width 664 height 522
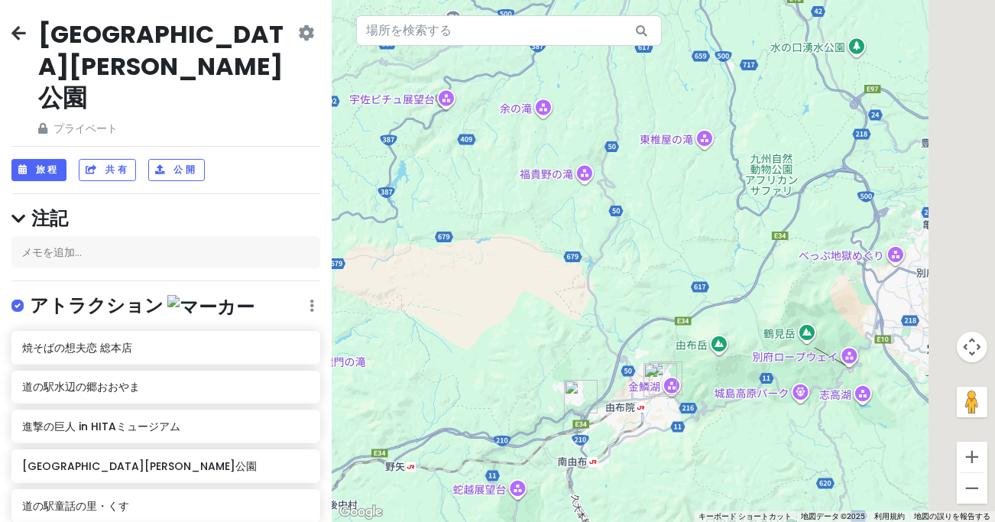
drag, startPoint x: 766, startPoint y: 333, endPoint x: 508, endPoint y: 368, distance: 260.8
click at [508, 368] on div at bounding box center [664, 261] width 664 height 522
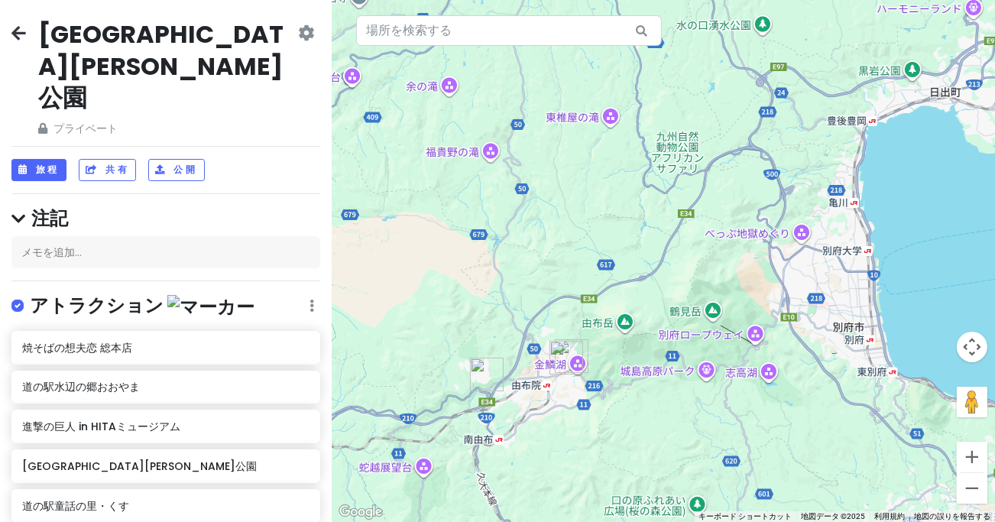
drag, startPoint x: 679, startPoint y: 421, endPoint x: 699, endPoint y: 379, distance: 46.5
click at [699, 381] on div at bounding box center [664, 261] width 664 height 522
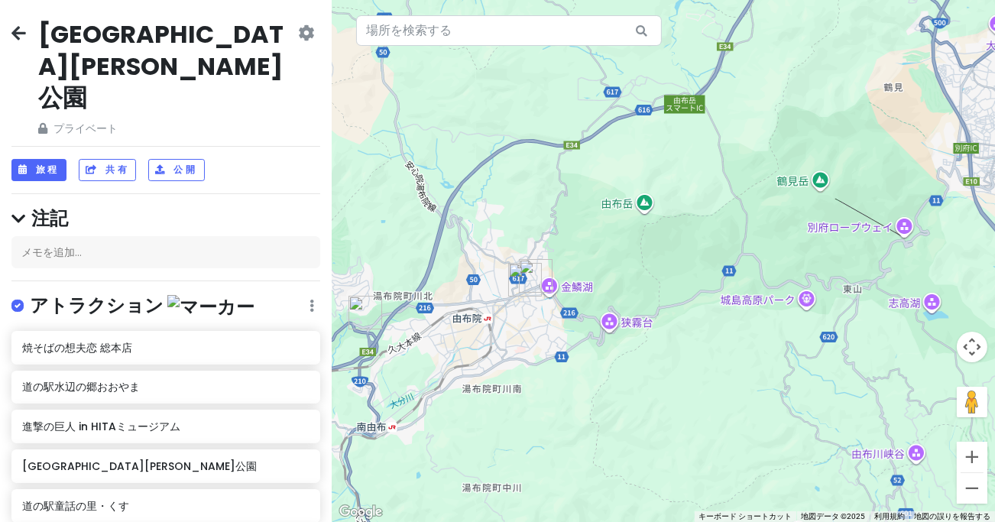
drag, startPoint x: 612, startPoint y: 323, endPoint x: 646, endPoint y: 393, distance: 78.3
click at [646, 393] on div at bounding box center [664, 261] width 664 height 522
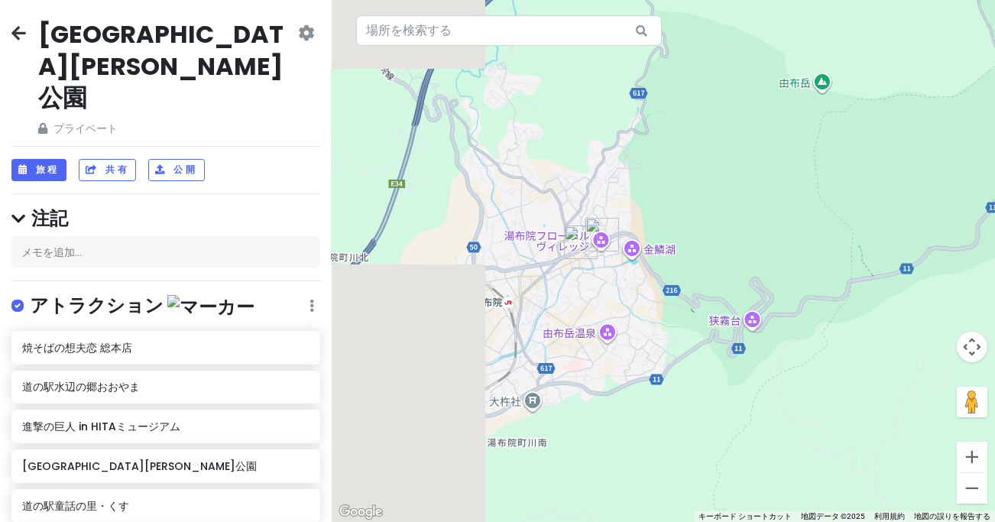
click at [836, 247] on div at bounding box center [664, 261] width 664 height 522
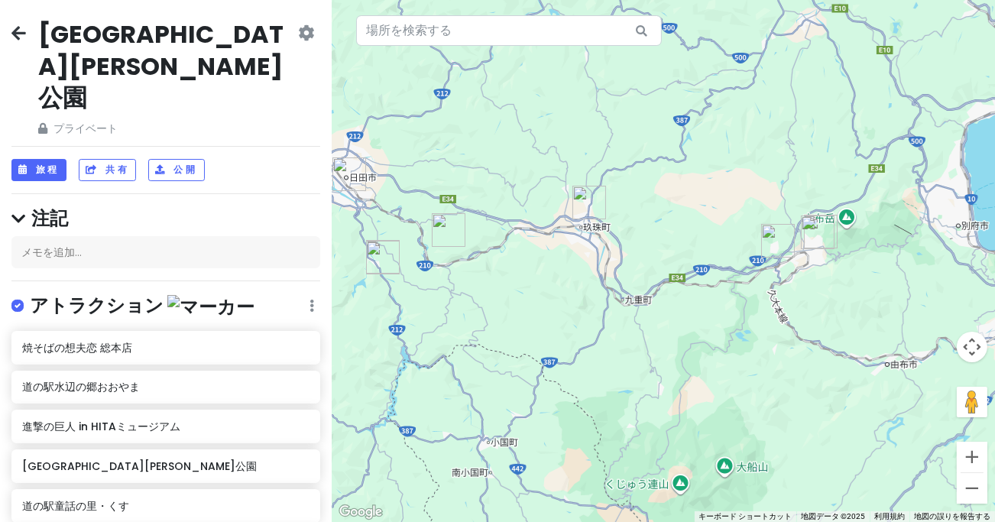
click at [787, 308] on div at bounding box center [664, 261] width 664 height 522
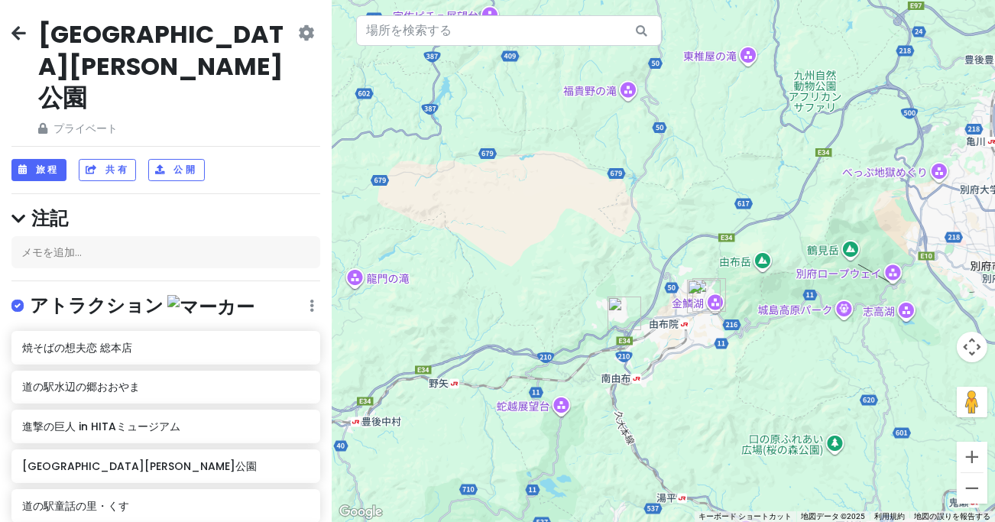
click at [729, 234] on div at bounding box center [664, 261] width 664 height 522
